Goal: Navigation & Orientation: Find specific page/section

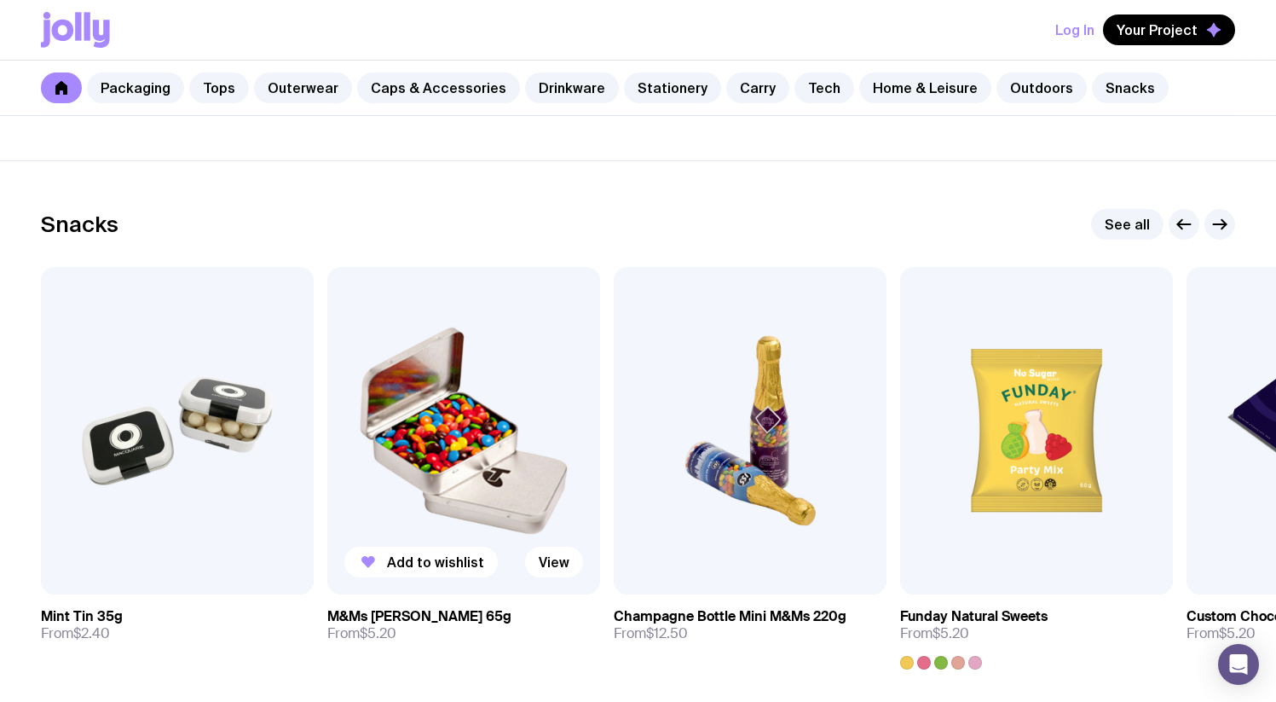
scroll to position [5759, 0]
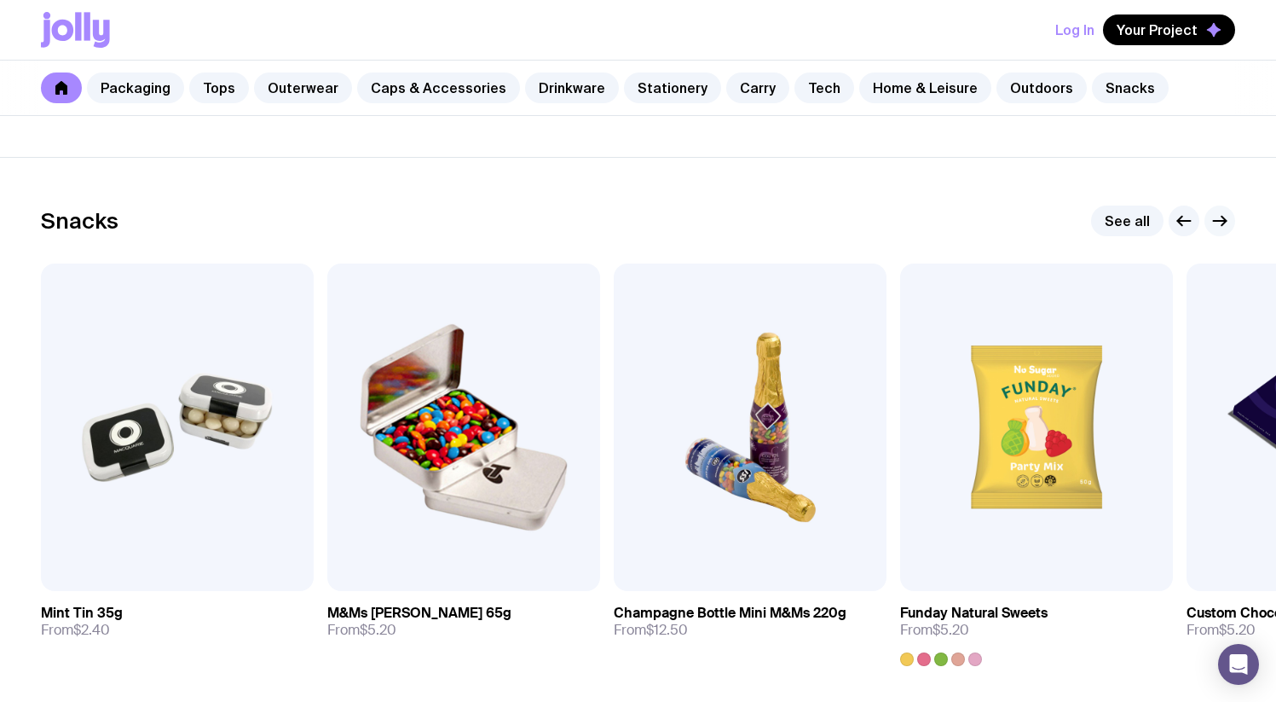
click at [1212, 217] on icon "button" at bounding box center [1220, 221] width 20 height 20
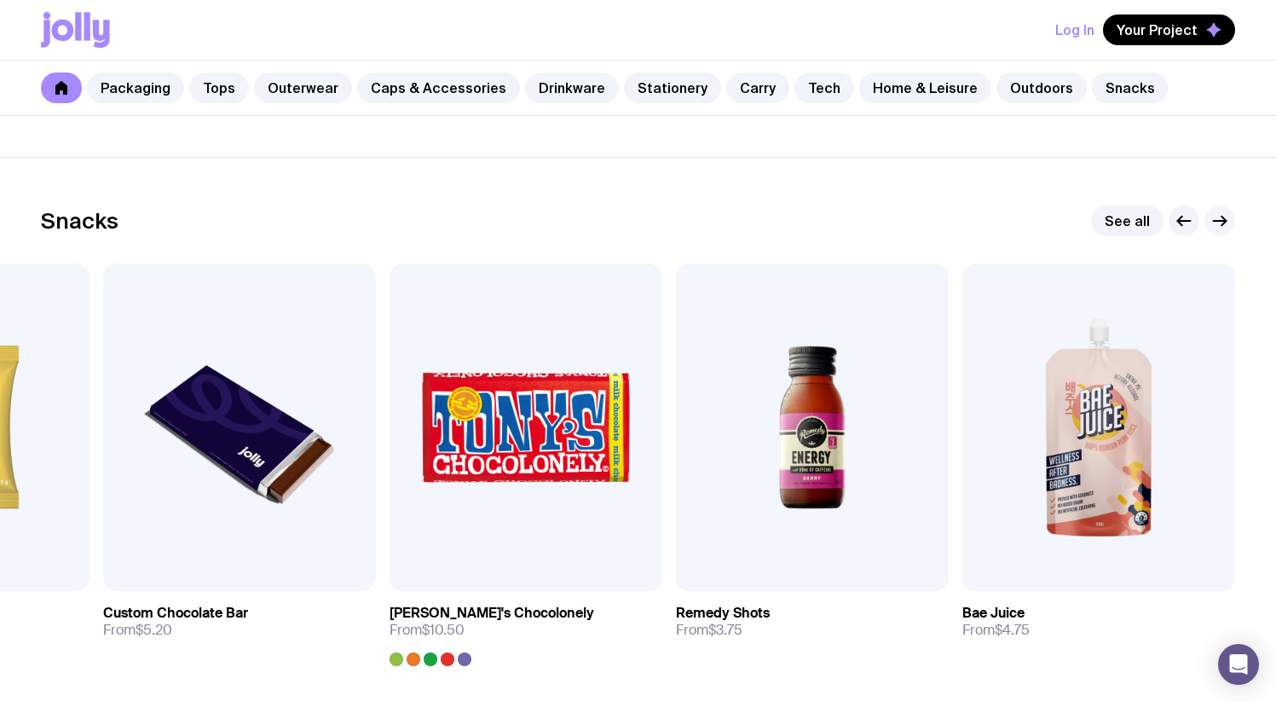
click at [1218, 219] on icon "button" at bounding box center [1220, 221] width 20 height 20
click at [1194, 220] on icon "button" at bounding box center [1184, 221] width 20 height 20
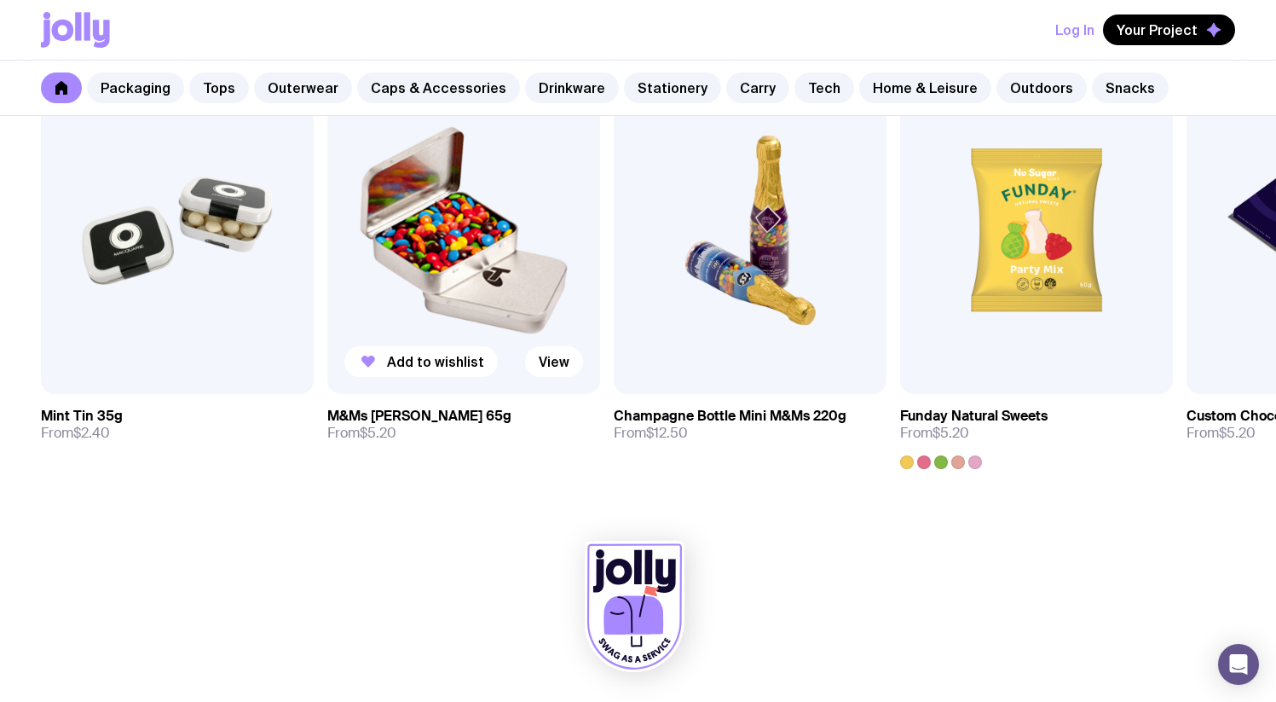
scroll to position [5955, 0]
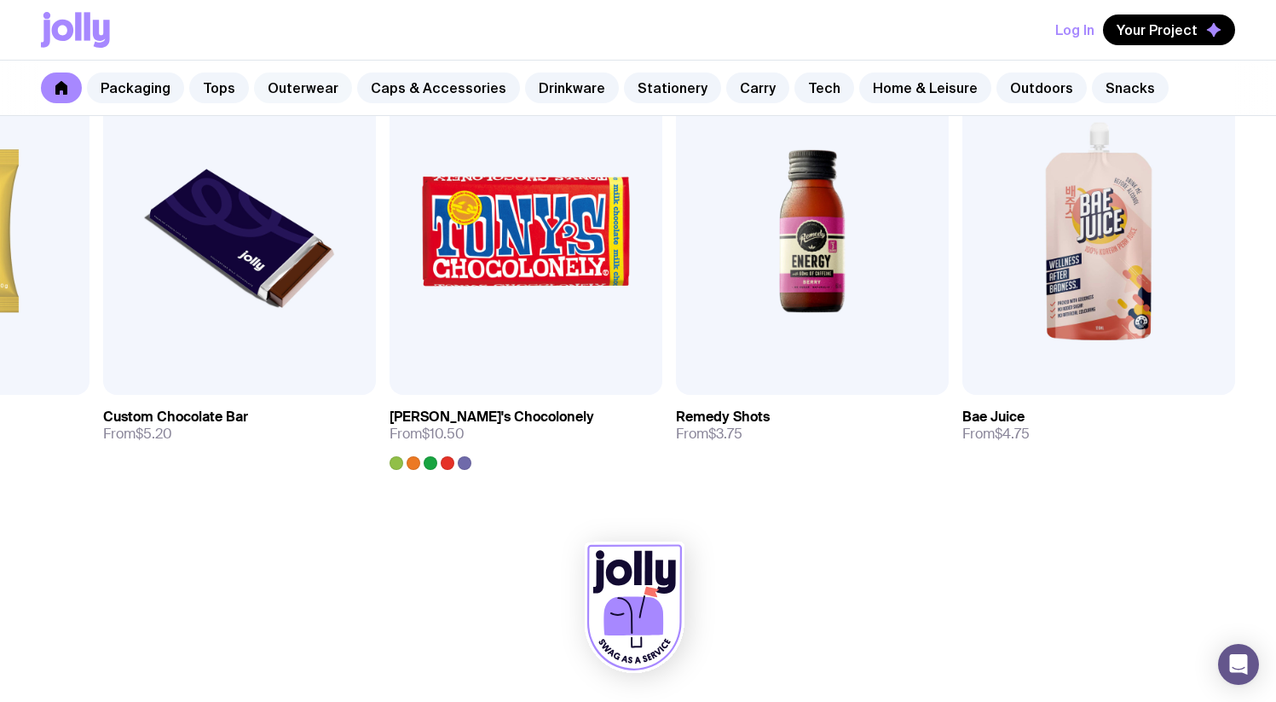
click at [299, 85] on link "Outerwear" at bounding box center [303, 87] width 98 height 31
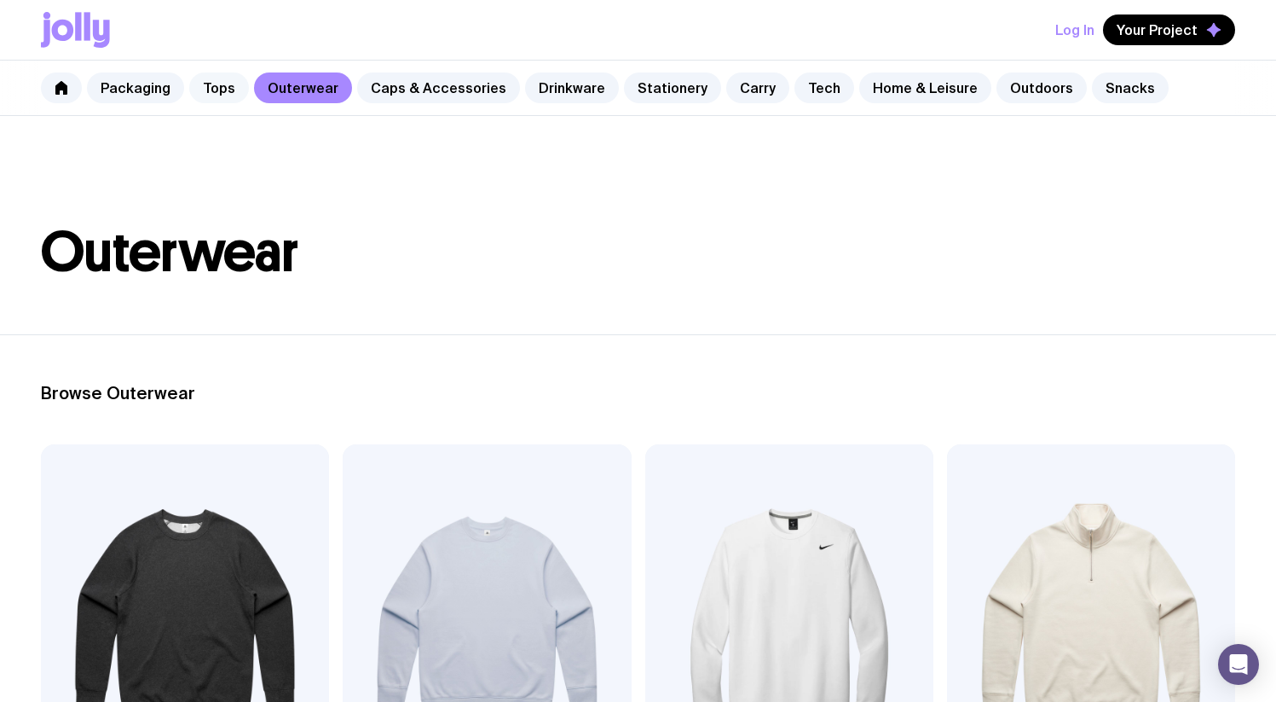
click at [226, 88] on link "Tops" at bounding box center [219, 87] width 60 height 31
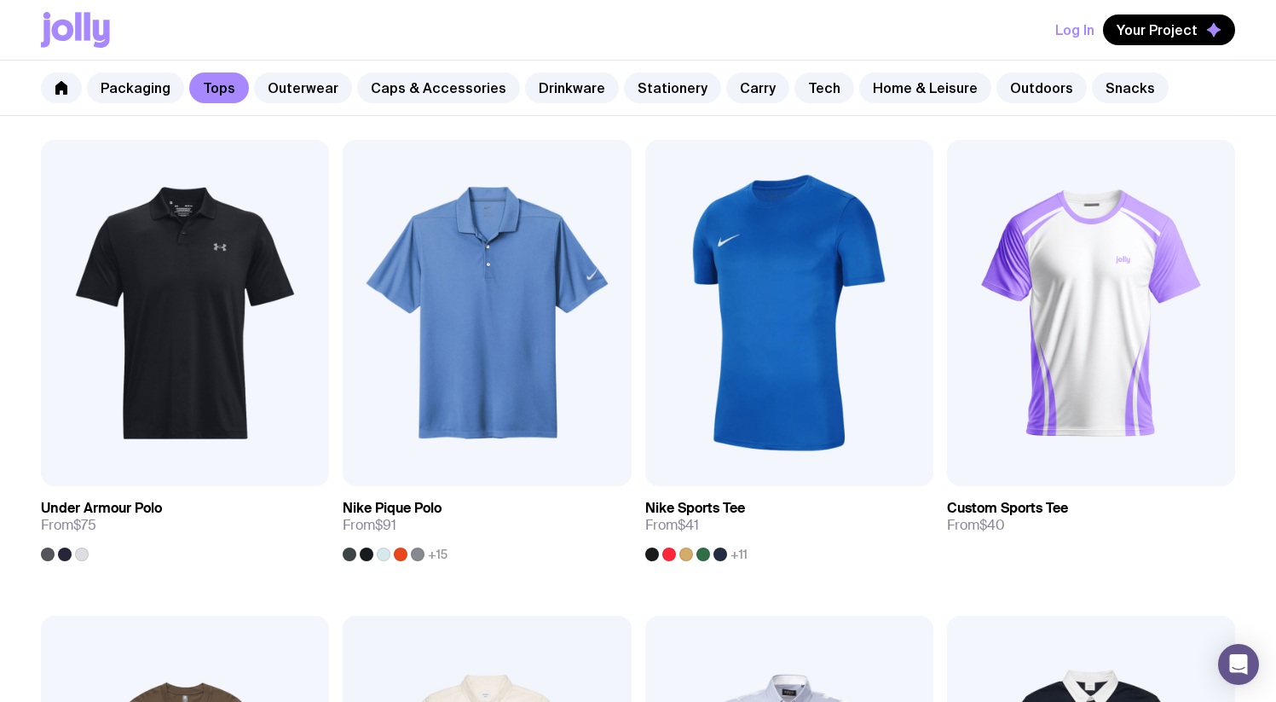
scroll to position [1251, 0]
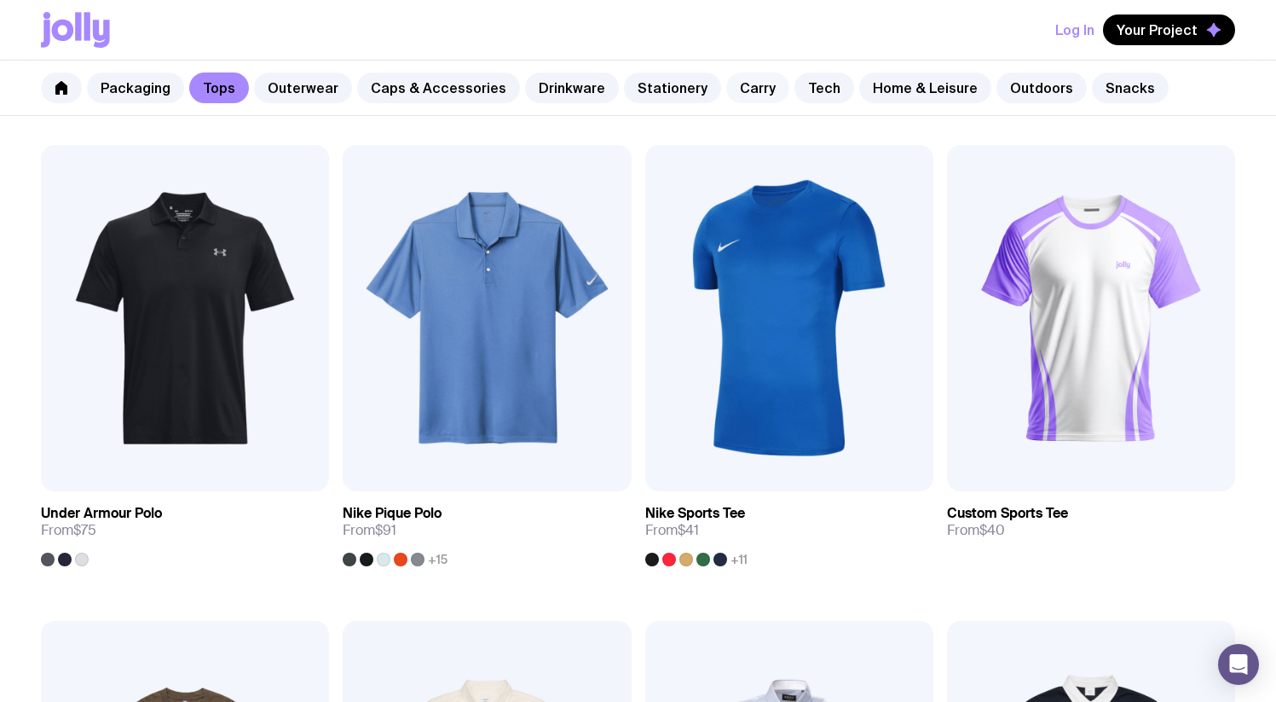
click at [745, 84] on link "Carry" at bounding box center [757, 87] width 63 height 31
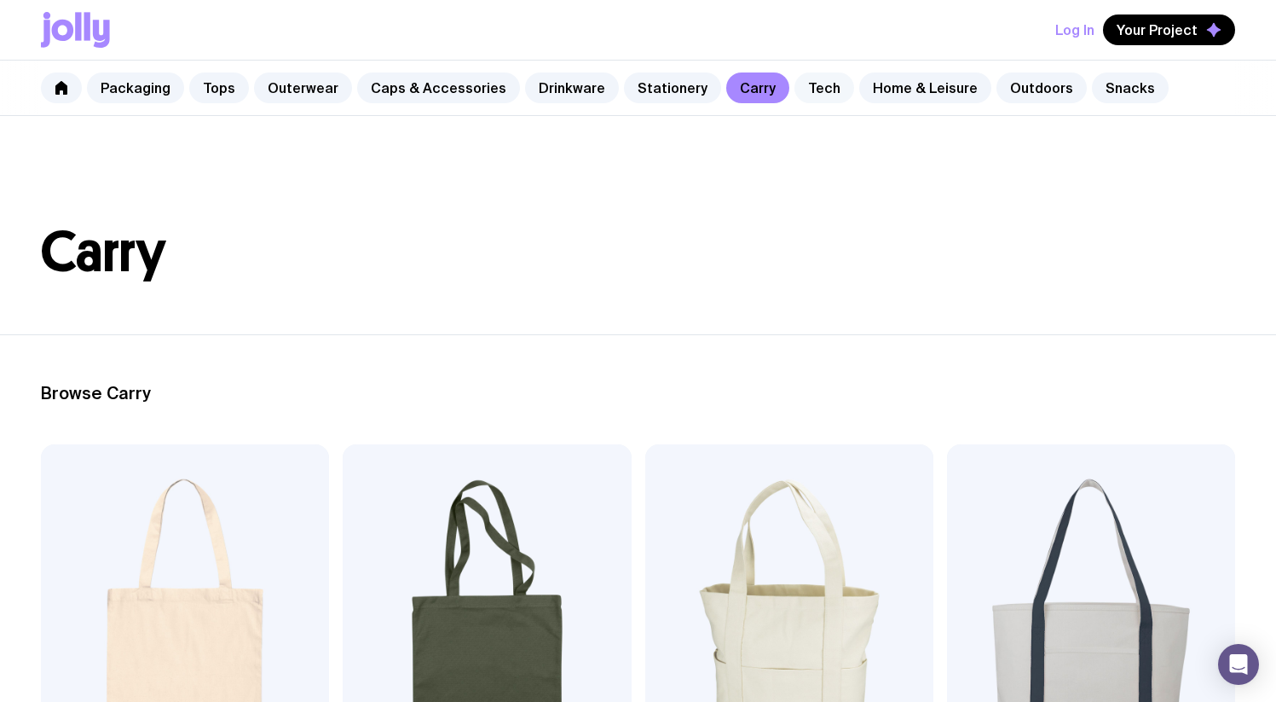
click at [796, 89] on link "Tech" at bounding box center [825, 87] width 60 height 31
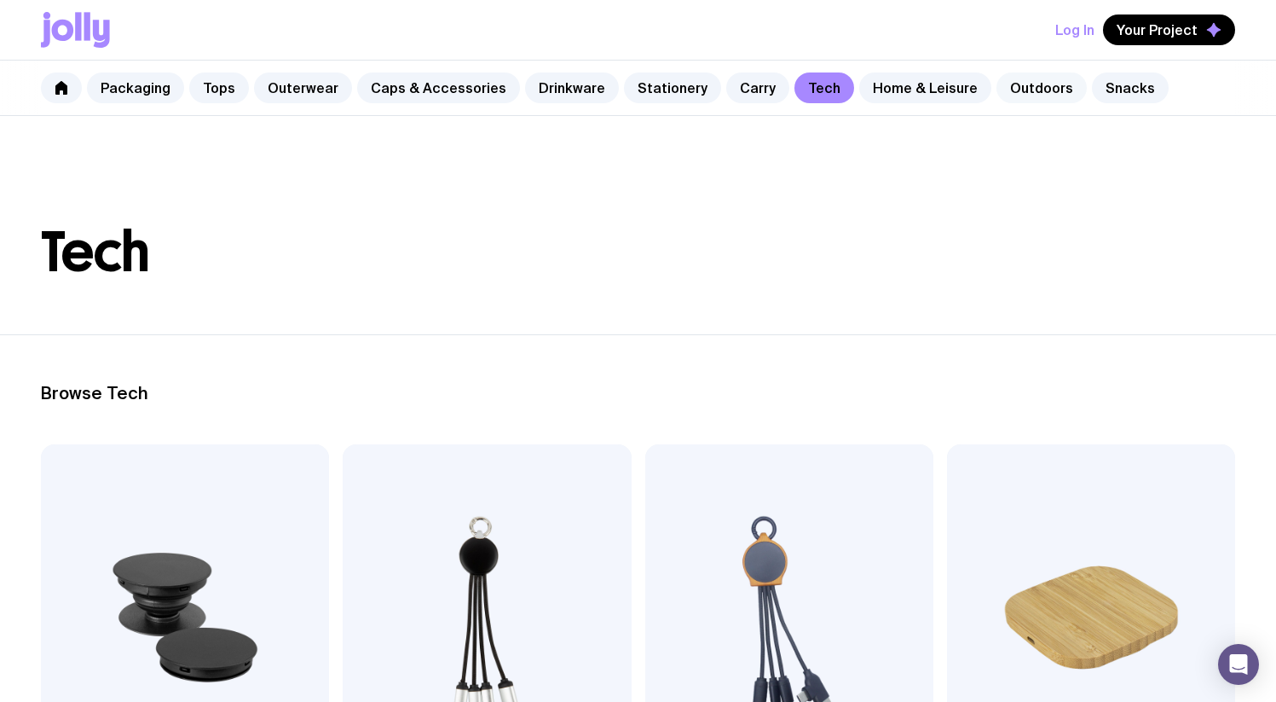
click at [1016, 77] on link "Outdoors" at bounding box center [1042, 87] width 90 height 31
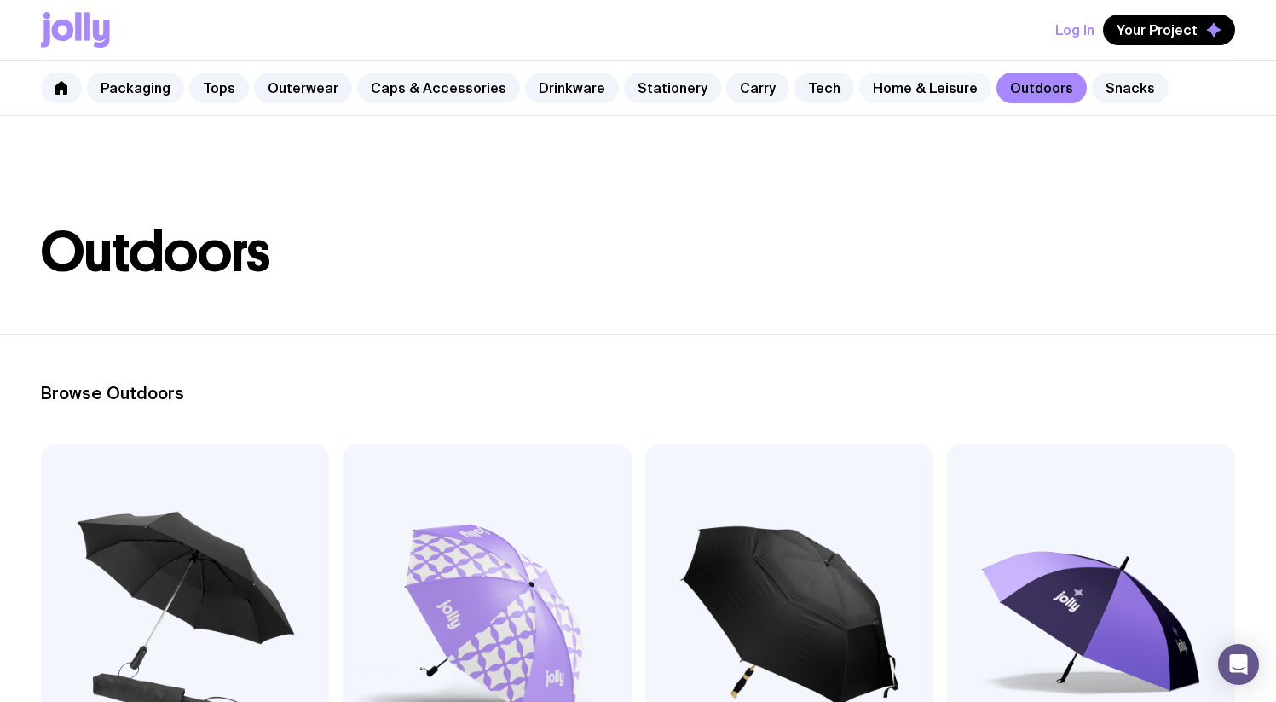
click at [898, 94] on link "Home & Leisure" at bounding box center [925, 87] width 132 height 31
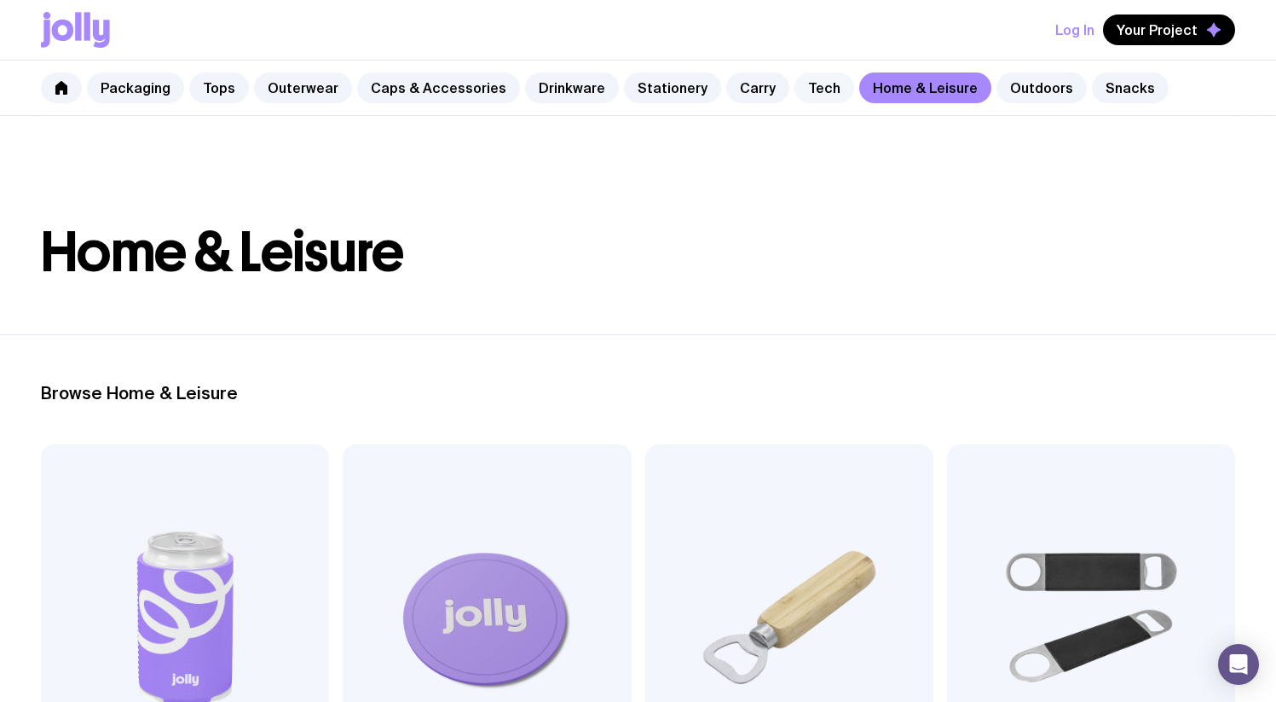
click at [795, 91] on link "Tech" at bounding box center [825, 87] width 60 height 31
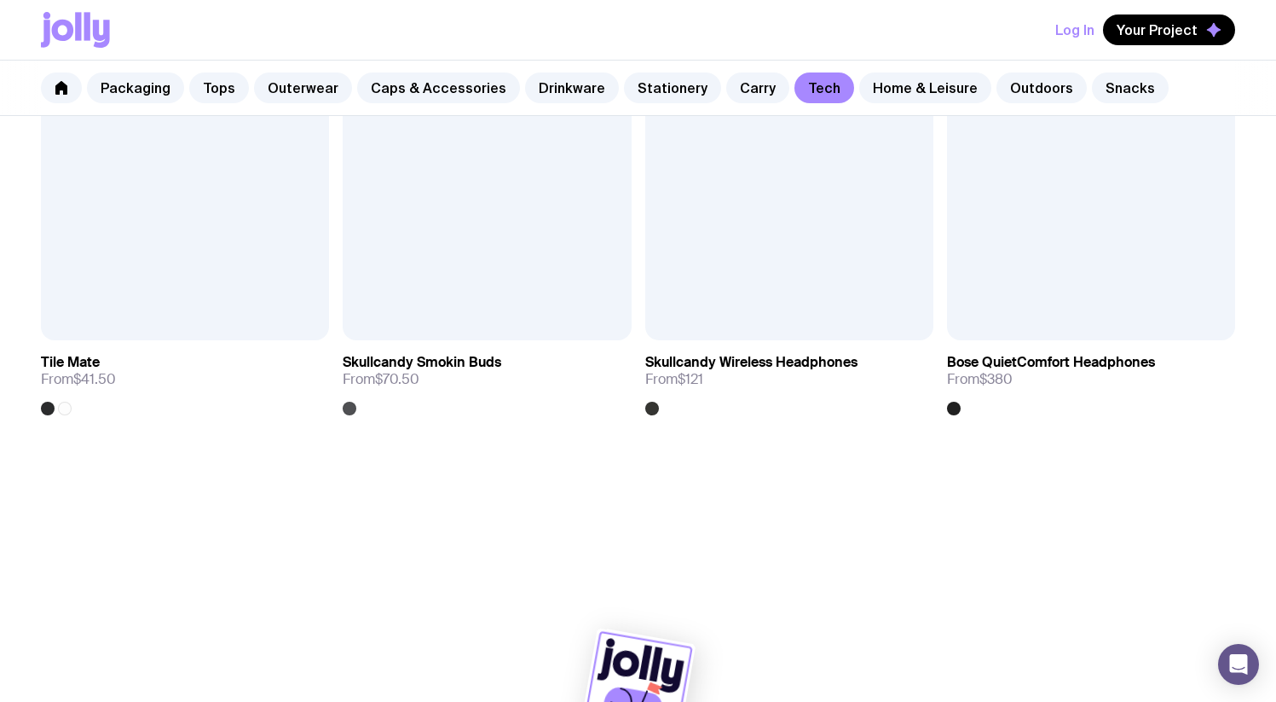
scroll to position [3308, 0]
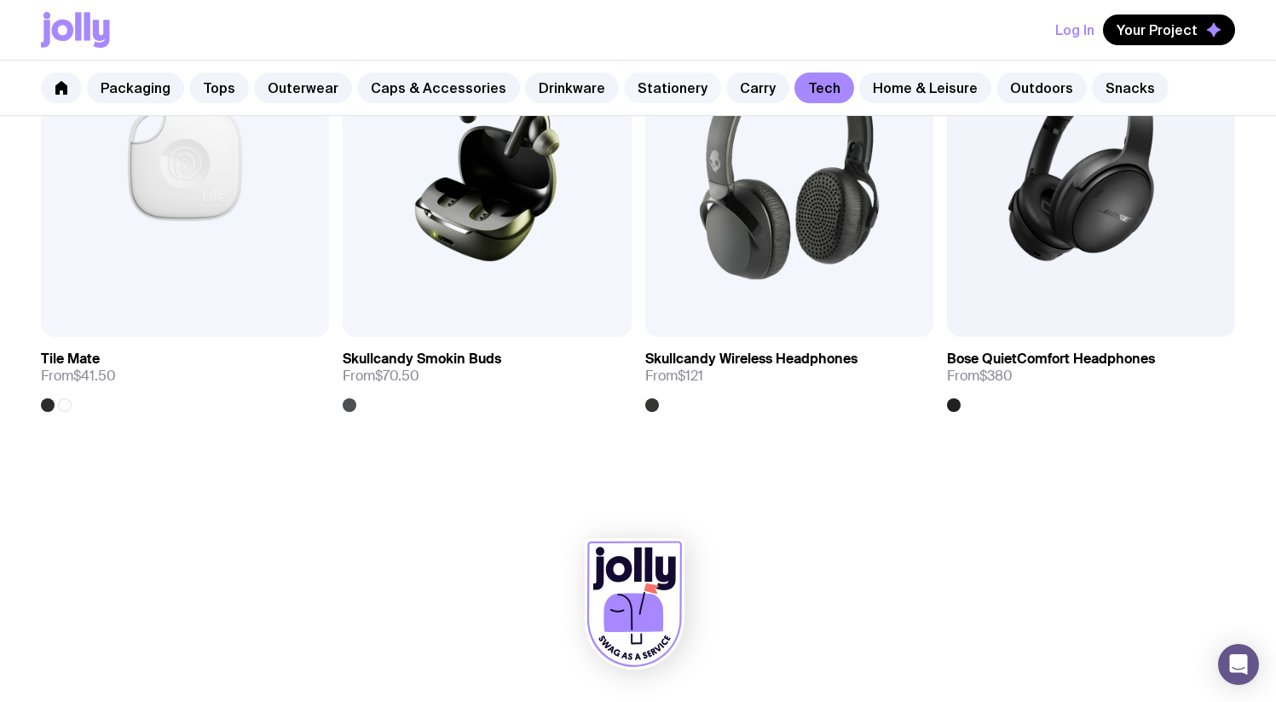
drag, startPoint x: 662, startPoint y: 91, endPoint x: 693, endPoint y: 90, distance: 31.6
click at [663, 90] on link "Stationery" at bounding box center [672, 87] width 97 height 31
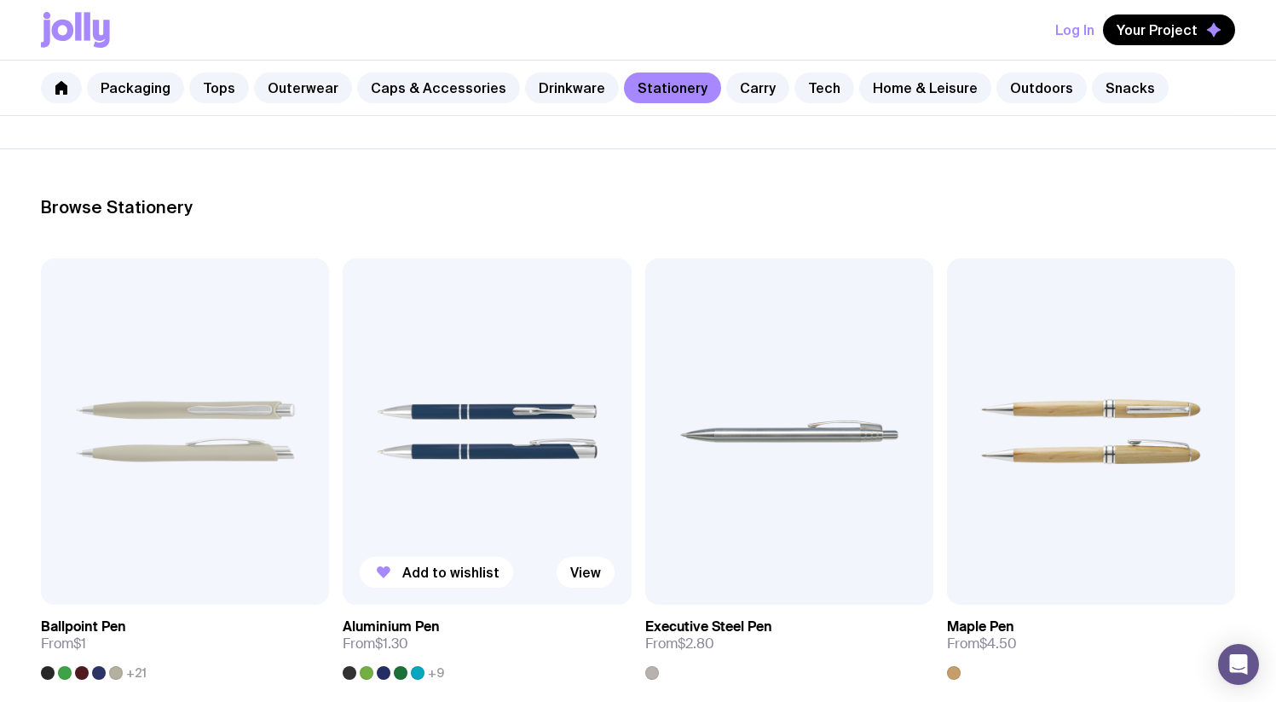
scroll to position [349, 0]
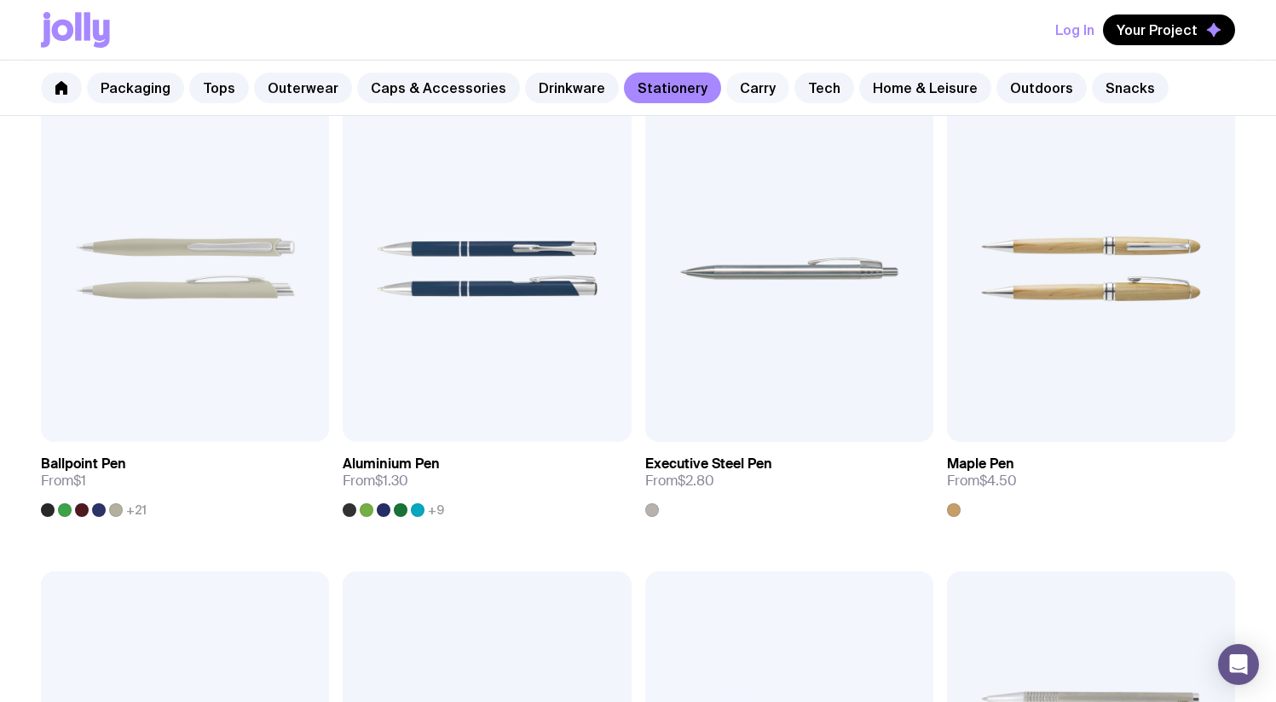
click at [726, 83] on link "Carry" at bounding box center [757, 87] width 63 height 31
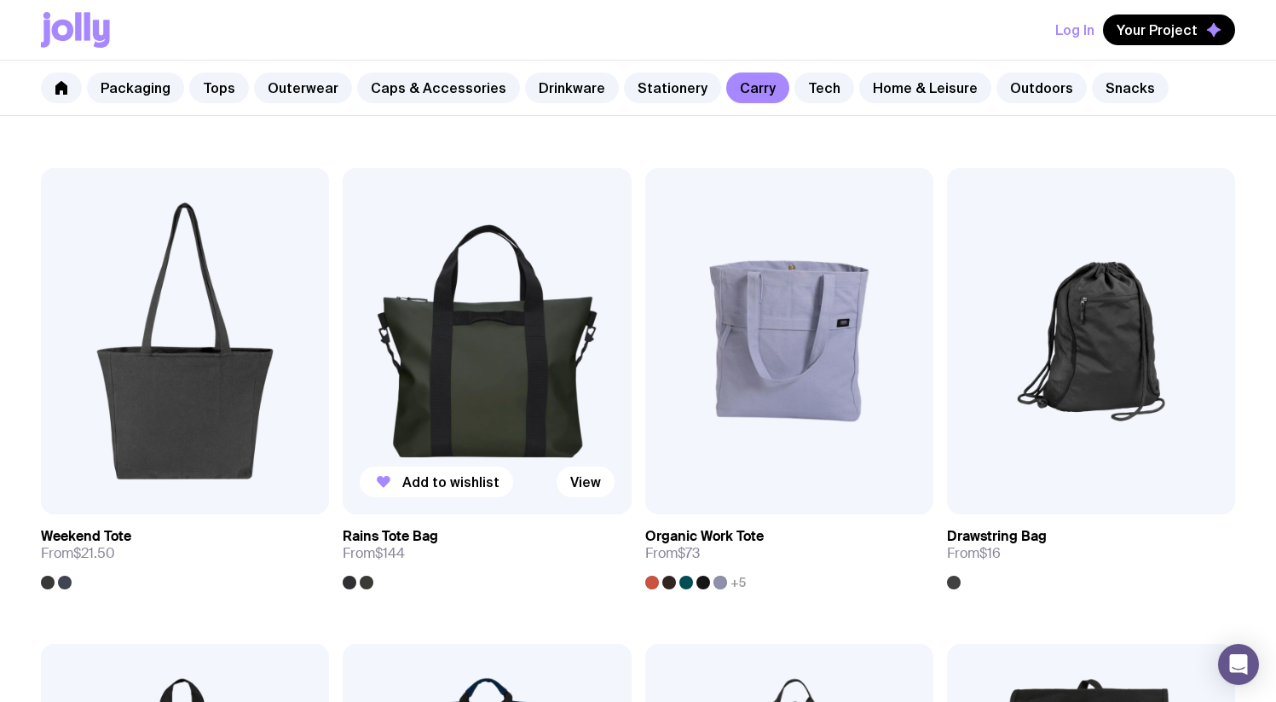
scroll to position [871, 0]
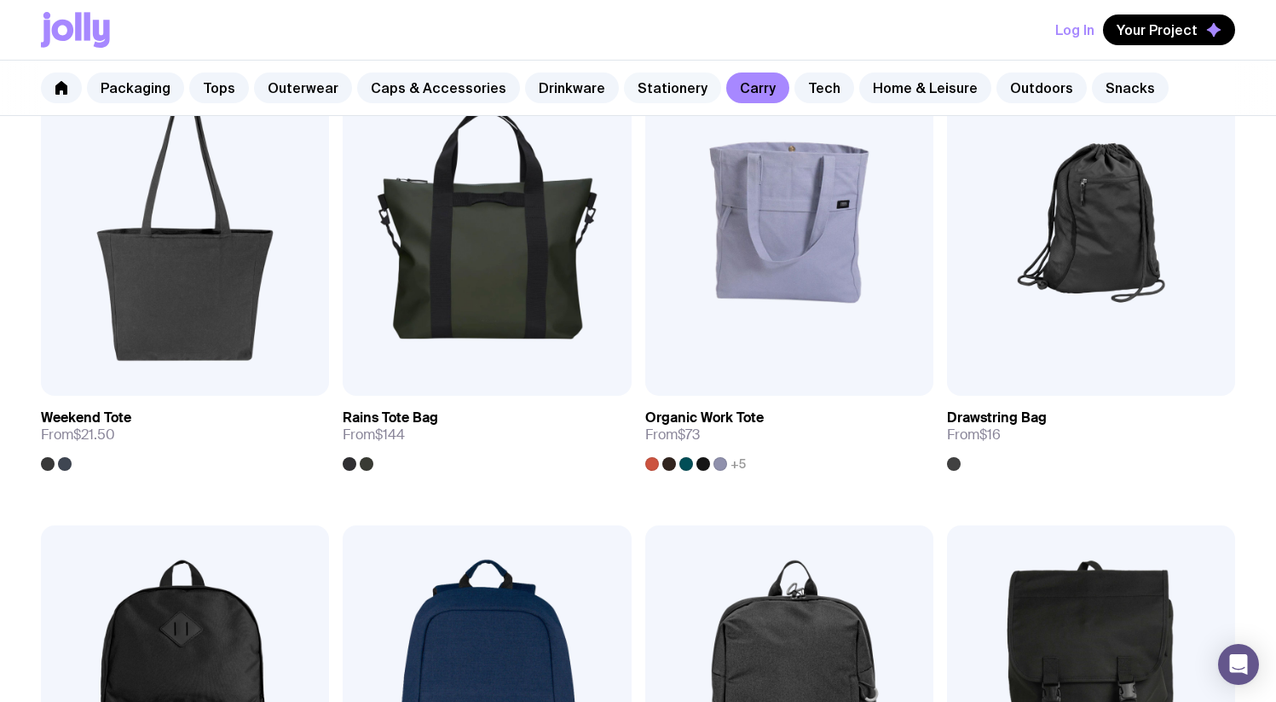
click at [624, 90] on link "Stationery" at bounding box center [672, 87] width 97 height 31
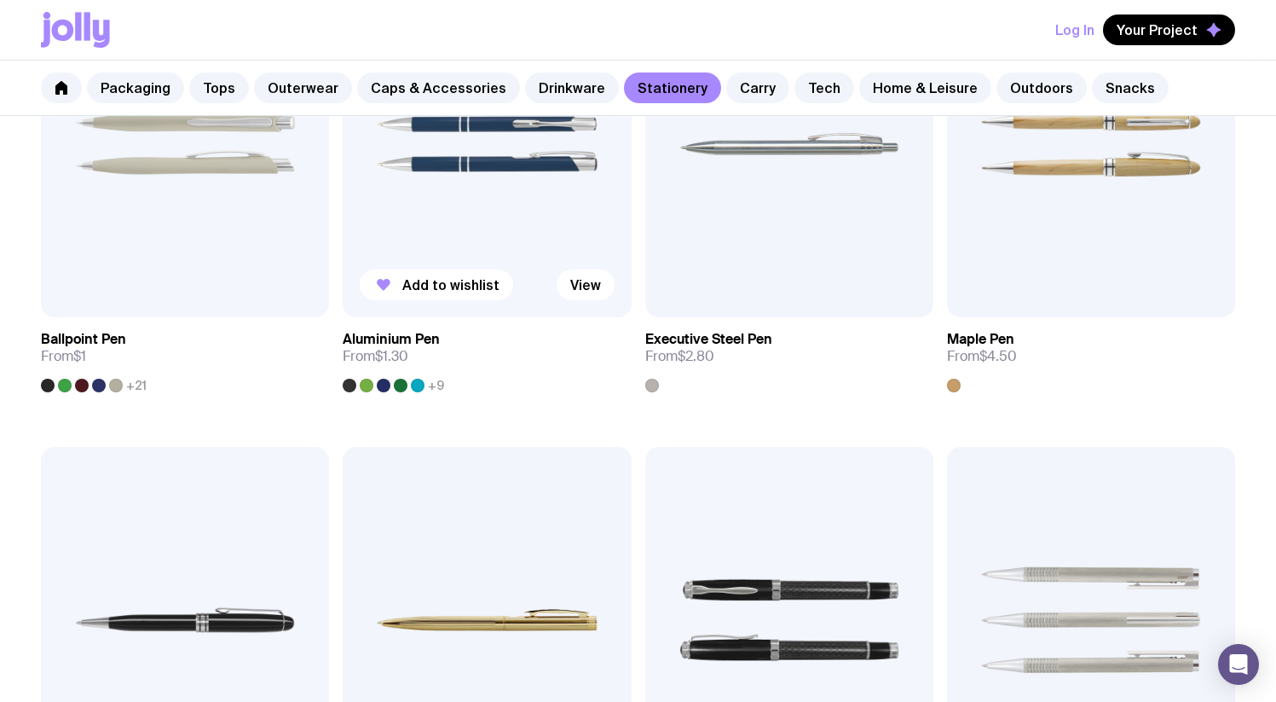
scroll to position [626, 0]
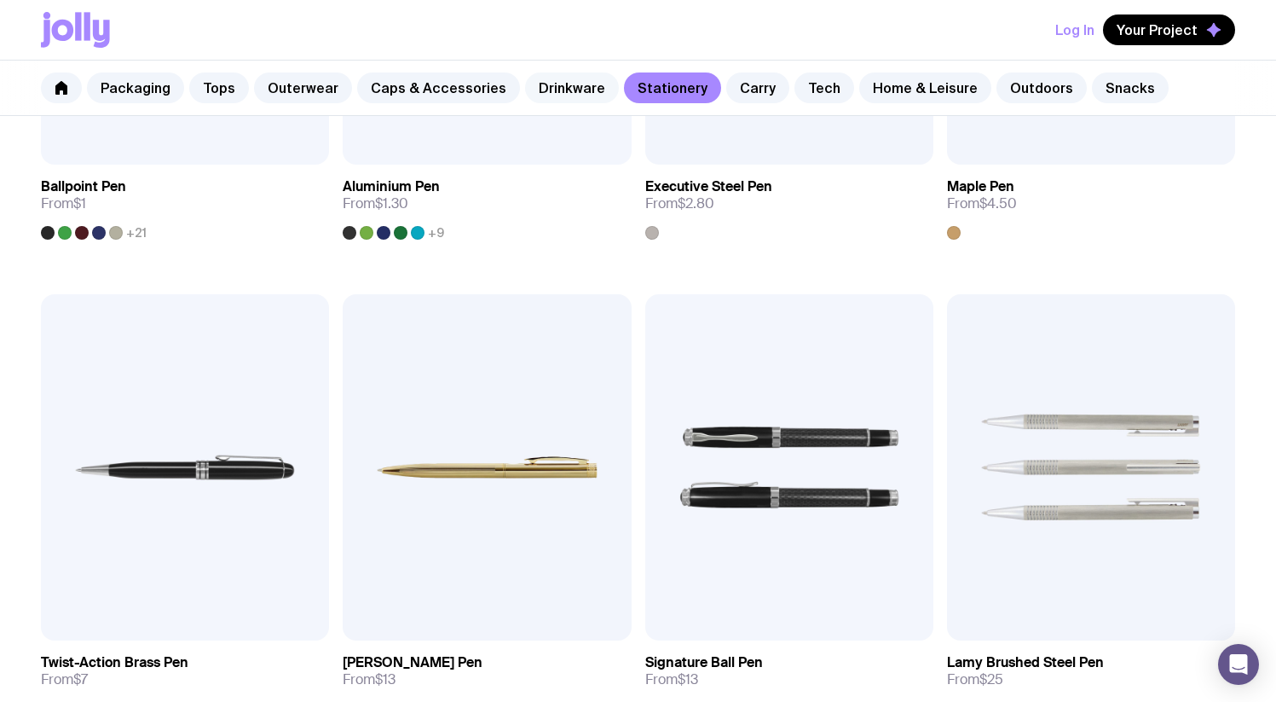
click at [570, 77] on link "Drinkware" at bounding box center [572, 87] width 94 height 31
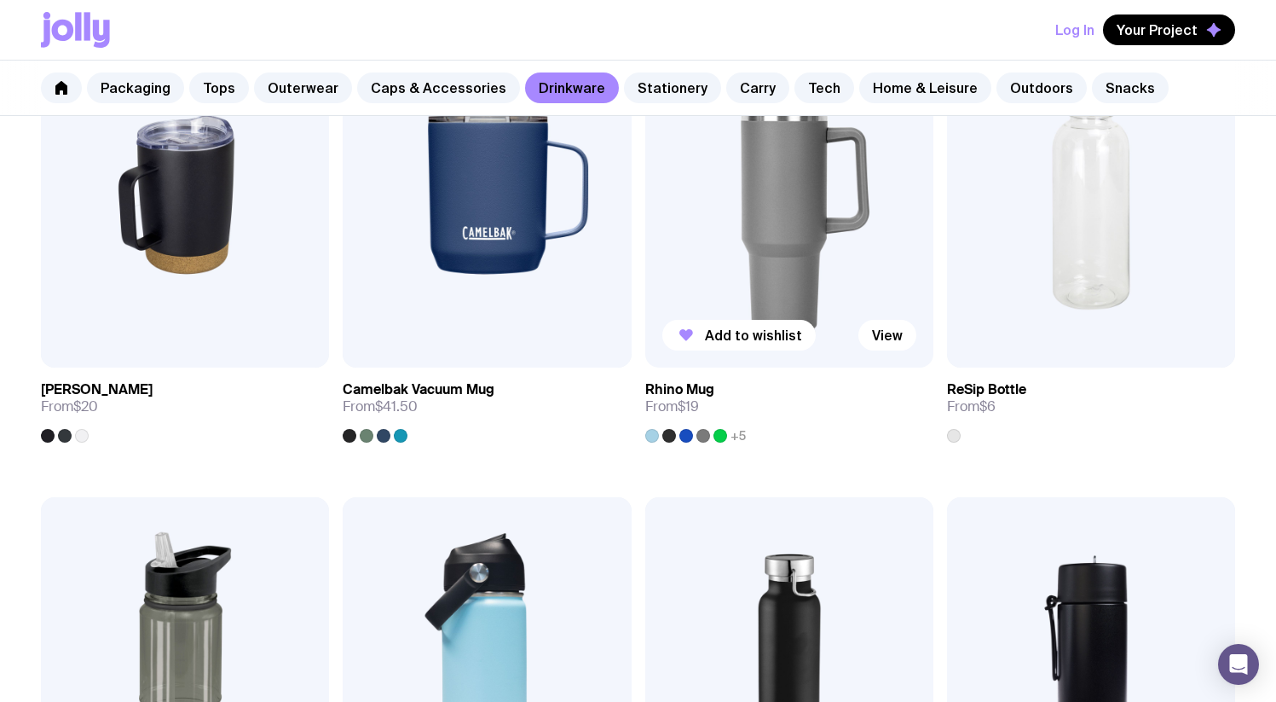
scroll to position [1369, 0]
